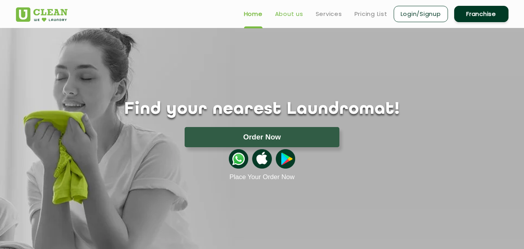
click at [291, 14] on link "About us" at bounding box center [289, 13] width 28 height 9
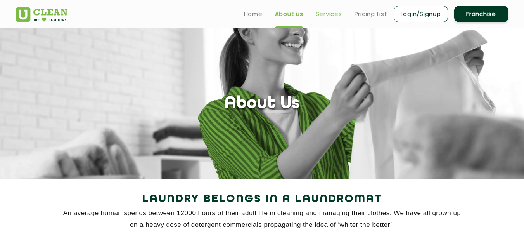
click at [326, 13] on link "Services" at bounding box center [329, 13] width 26 height 9
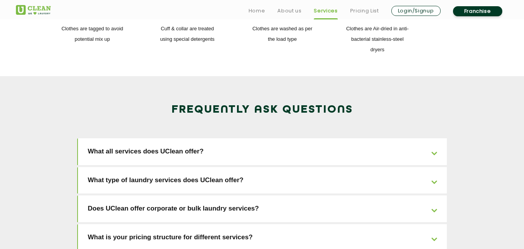
scroll to position [1161, 0]
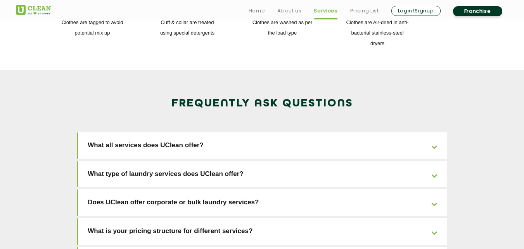
click at [213, 132] on link "What all services does UClean offer?" at bounding box center [262, 145] width 369 height 27
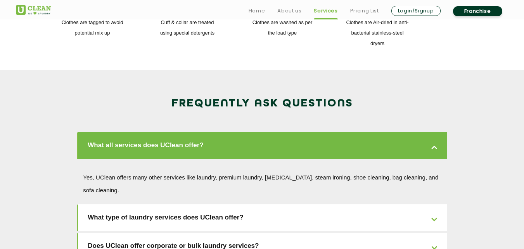
click at [216, 204] on link "What type of laundry services does UClean offer?" at bounding box center [262, 217] width 369 height 27
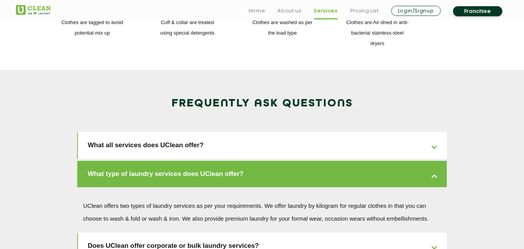
click at [217, 232] on link "Does UClean offer corporate or bulk laundry services?" at bounding box center [262, 245] width 369 height 27
